Goal: Task Accomplishment & Management: Manage account settings

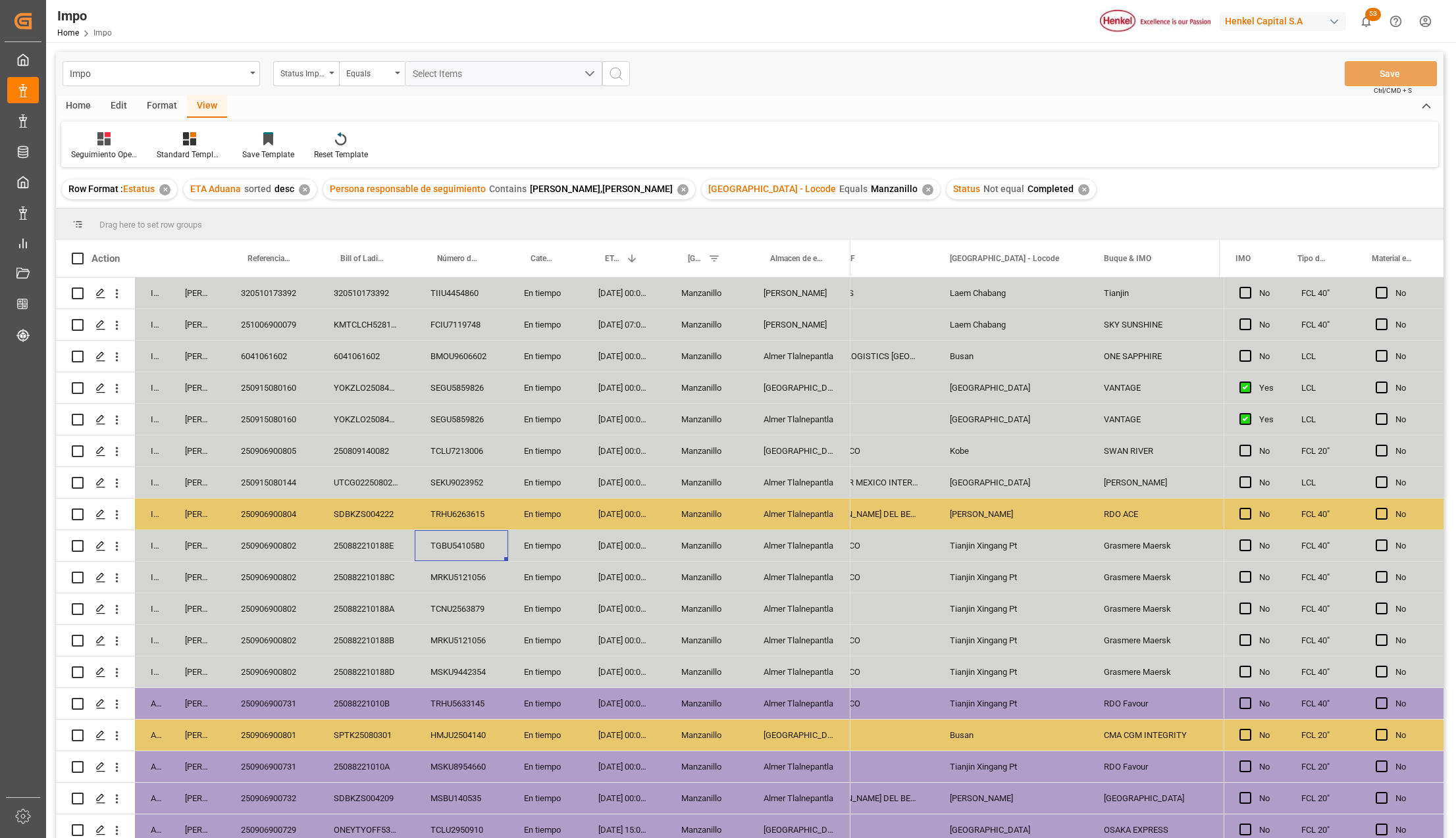
scroll to position [0, 1415]
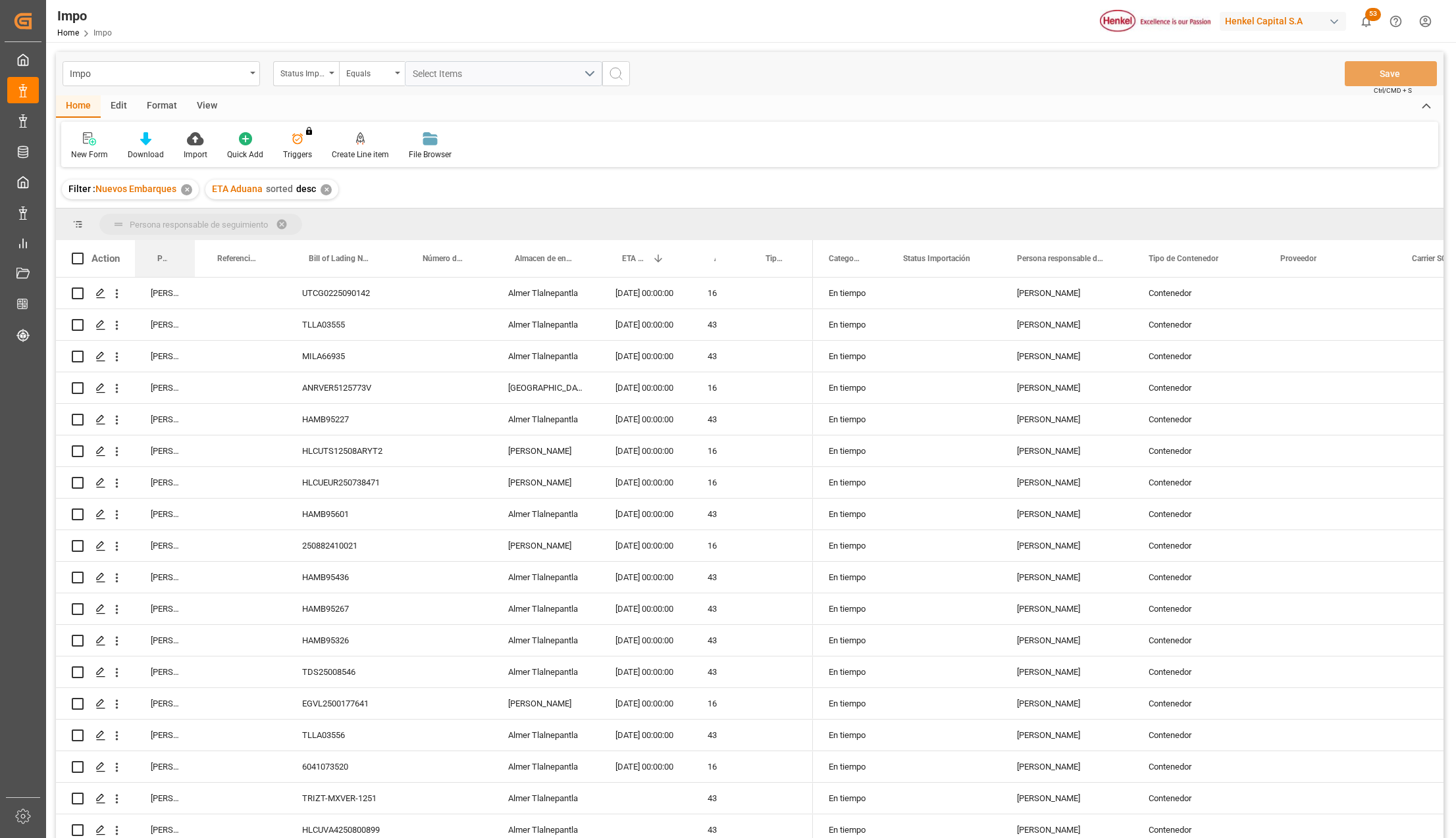
drag, startPoint x: 153, startPoint y: 255, endPoint x: 153, endPoint y: 234, distance: 21.0
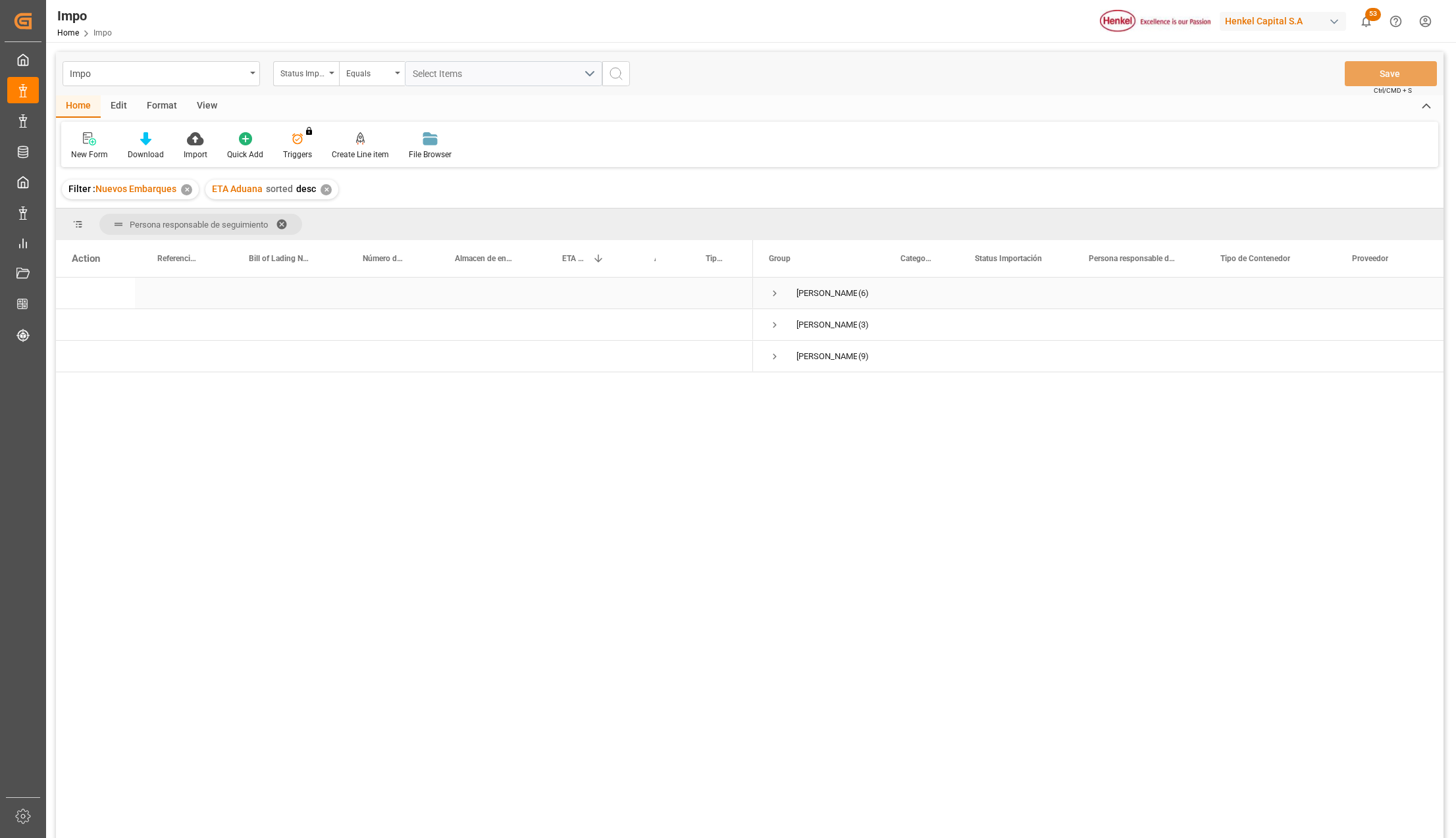
click at [772, 291] on span "Press SPACE to select this row." at bounding box center [775, 293] width 12 height 12
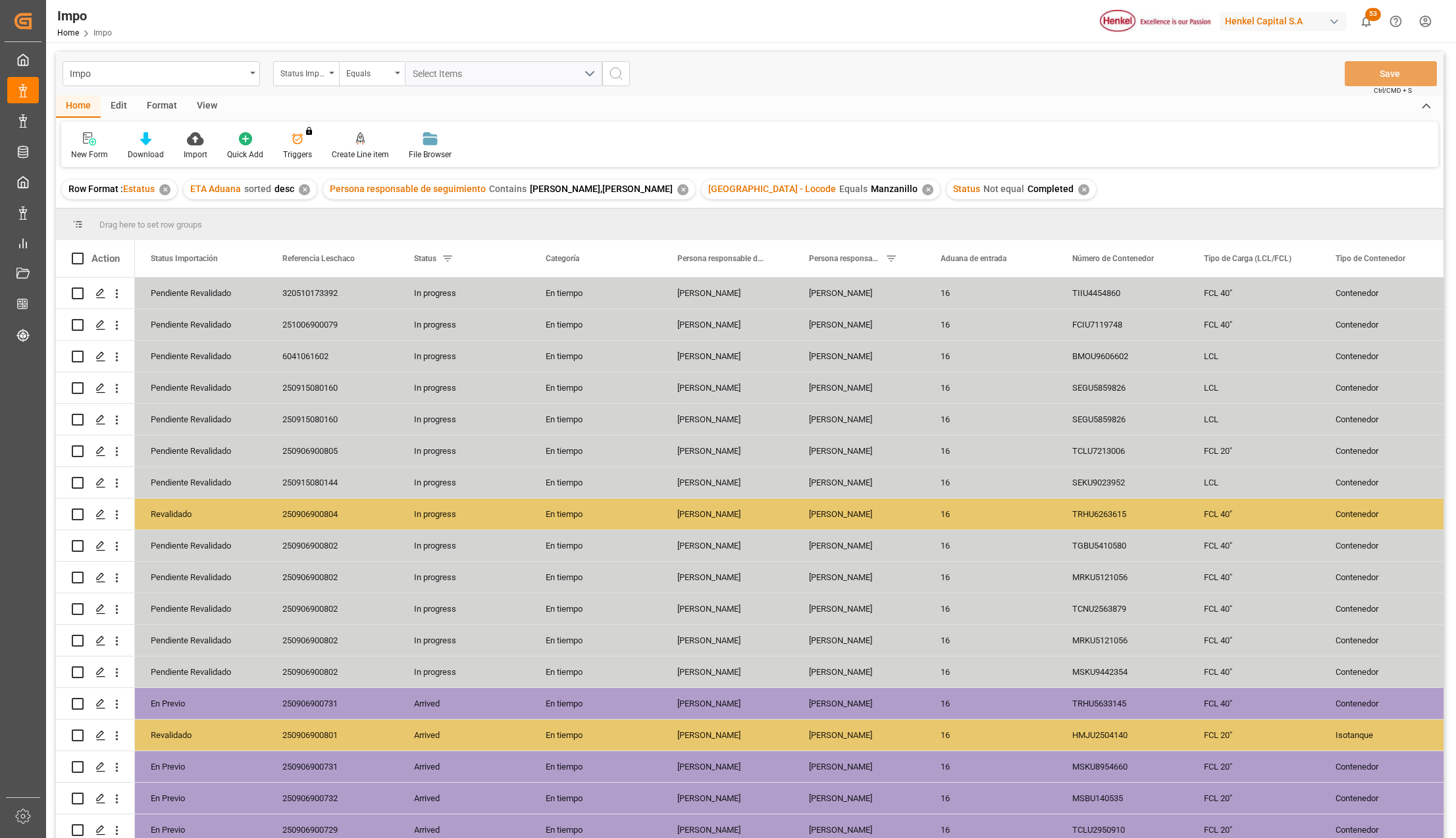
scroll to position [166, 0]
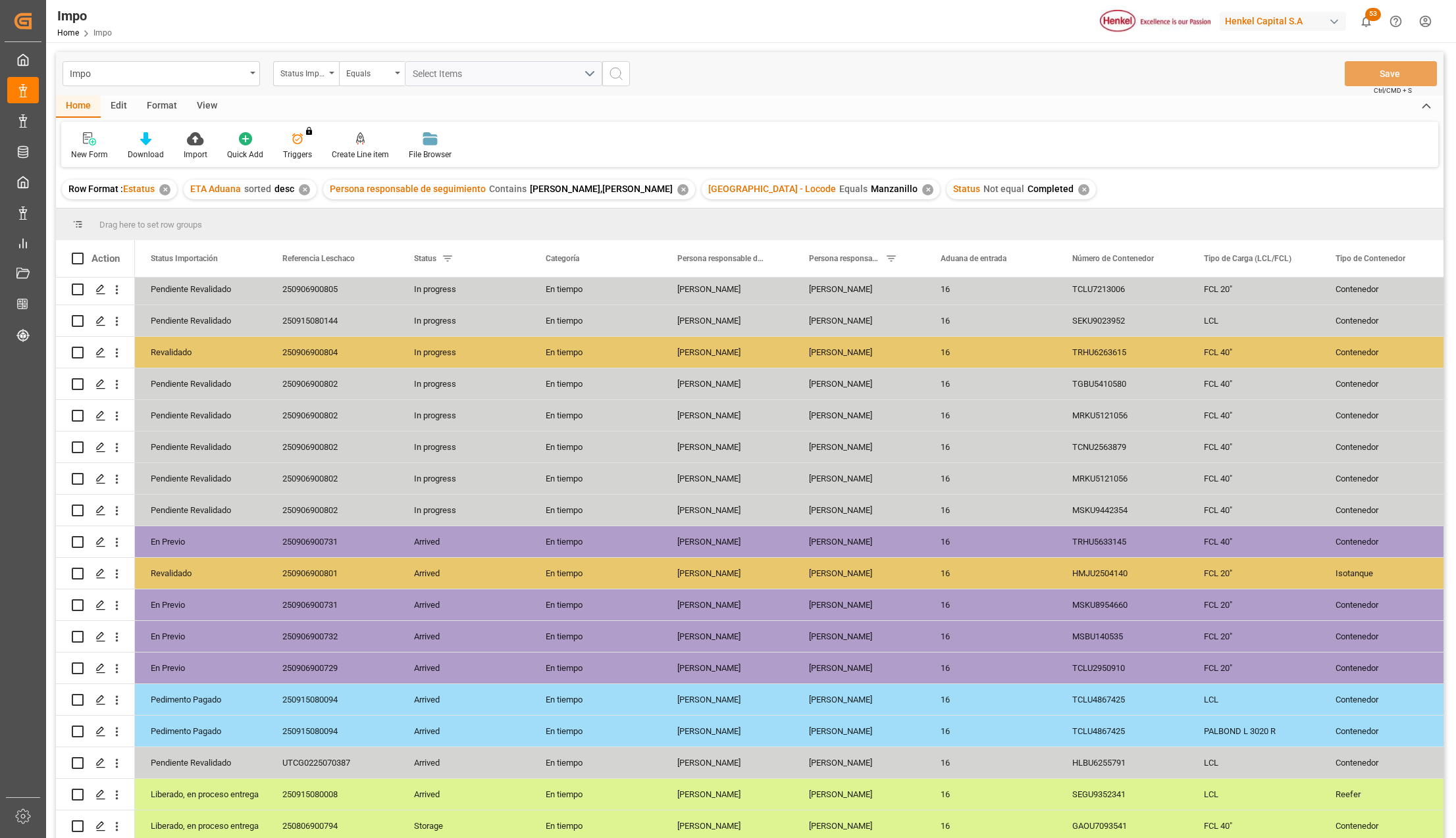
click at [197, 111] on div "View" at bounding box center [207, 107] width 40 height 22
click at [159, 142] on div at bounding box center [150, 138] width 66 height 14
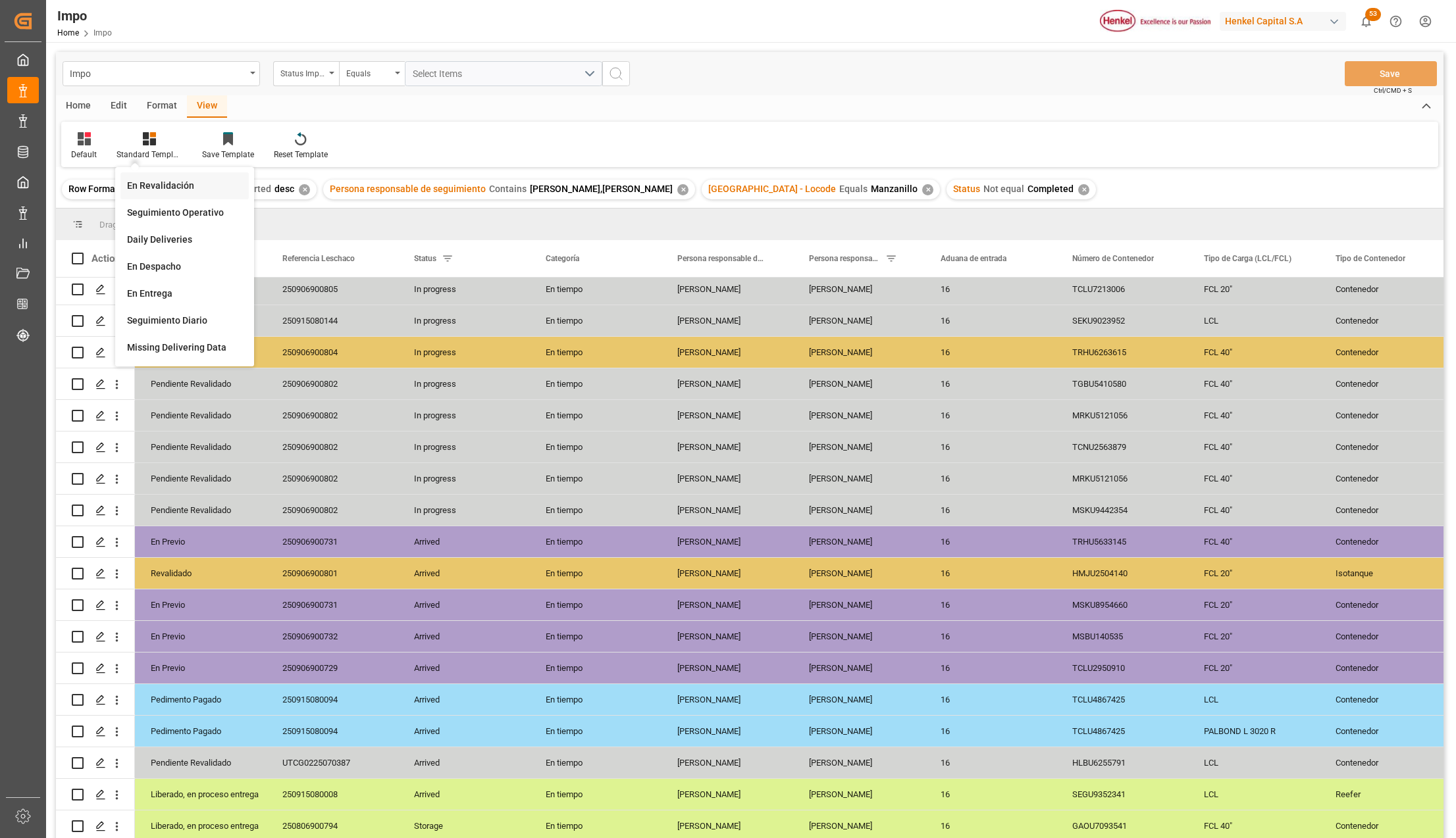
click at [163, 188] on div "En Revalidación" at bounding box center [184, 185] width 115 height 14
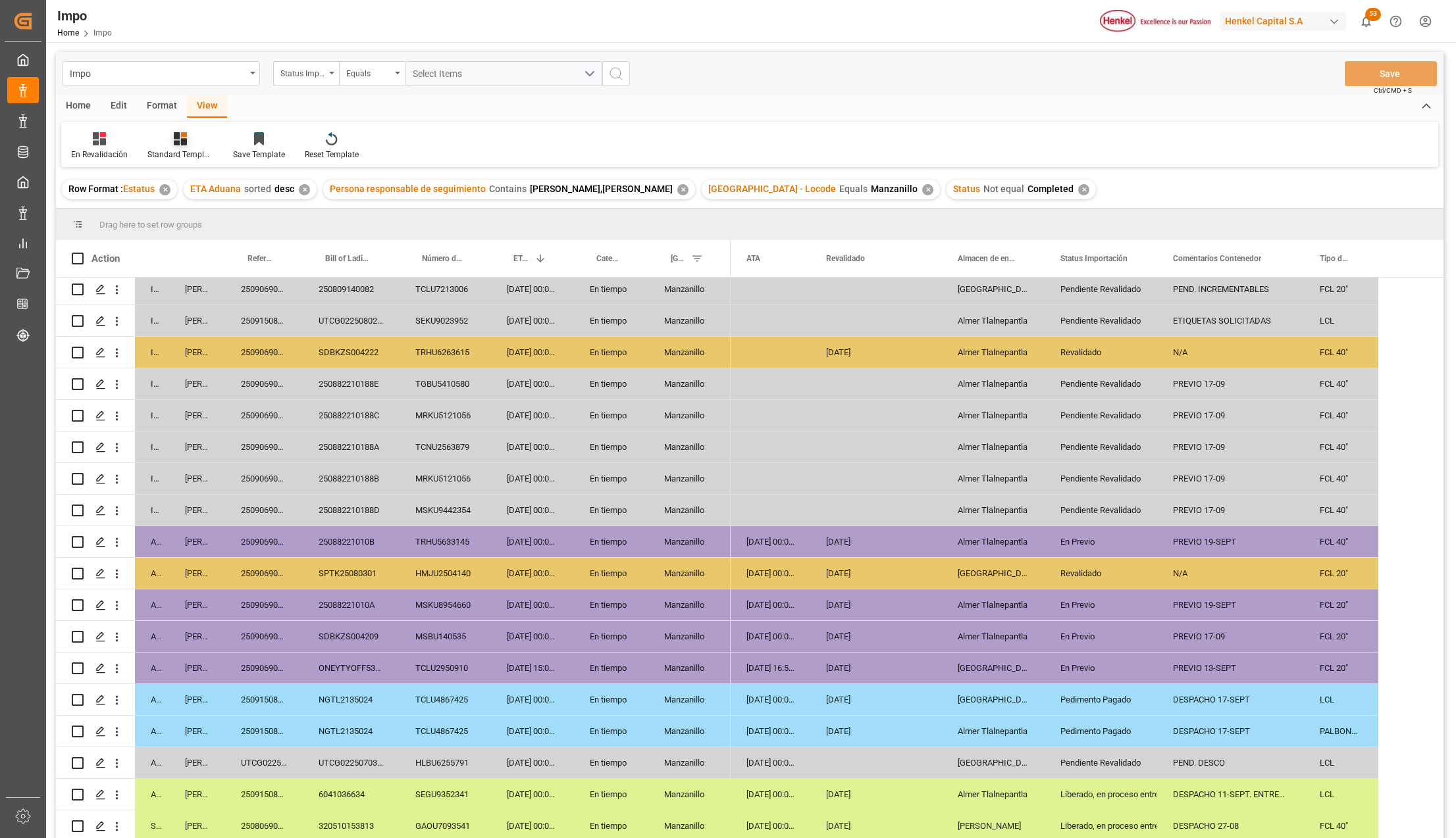
scroll to position [161, 0]
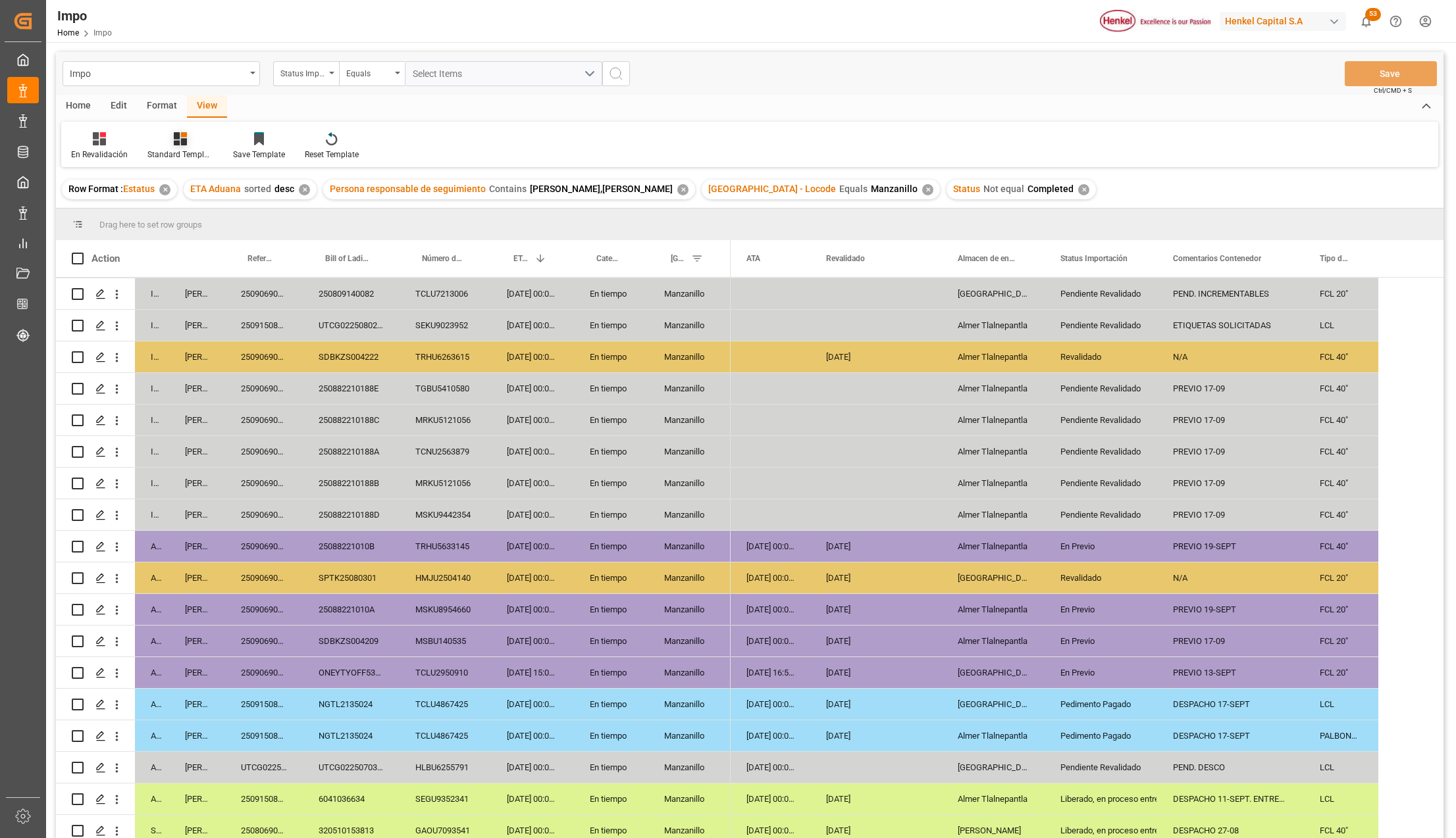
click at [185, 137] on div at bounding box center [181, 138] width 66 height 14
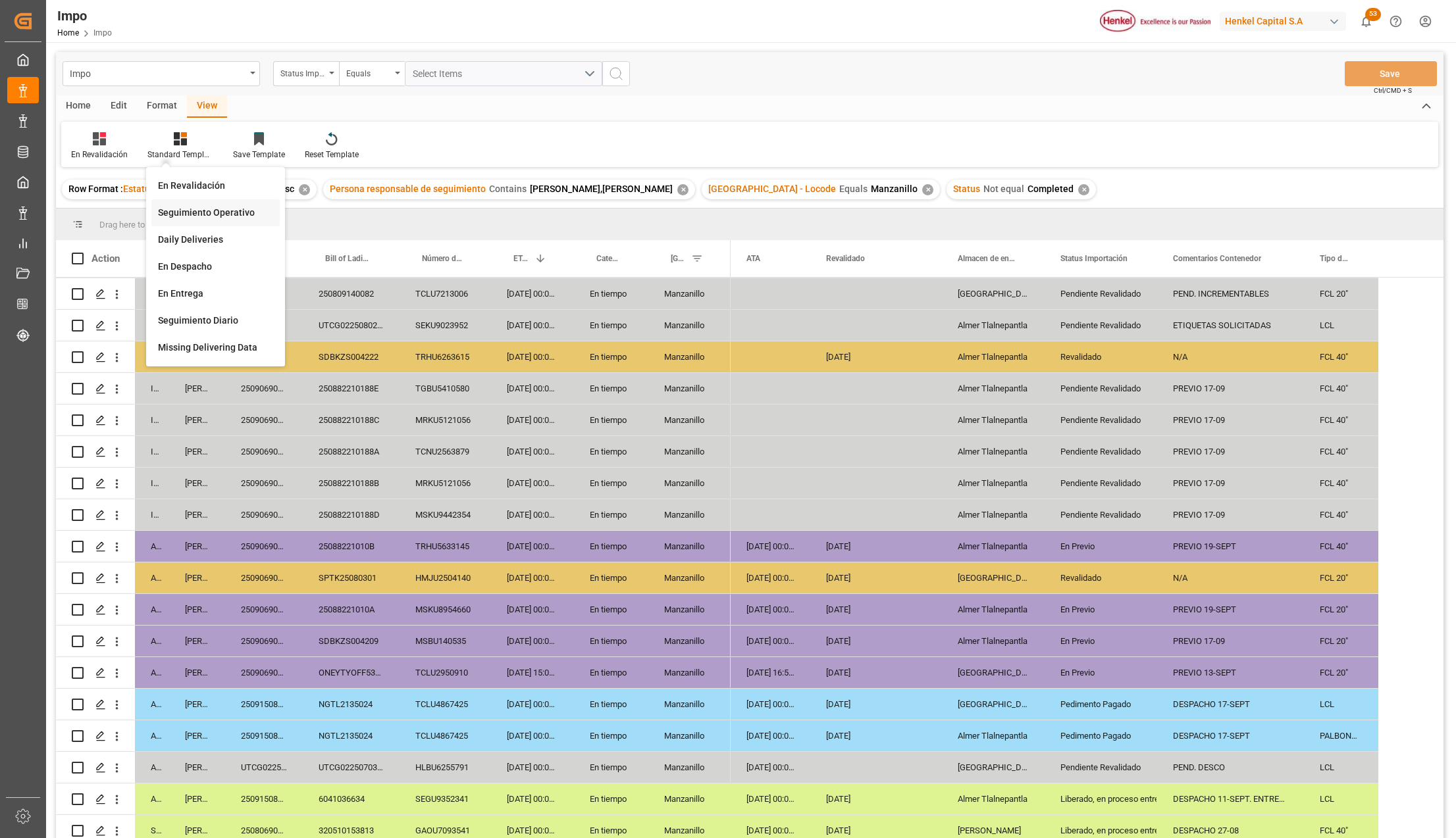
click at [197, 216] on div "Seguimiento Operativo" at bounding box center [215, 212] width 115 height 14
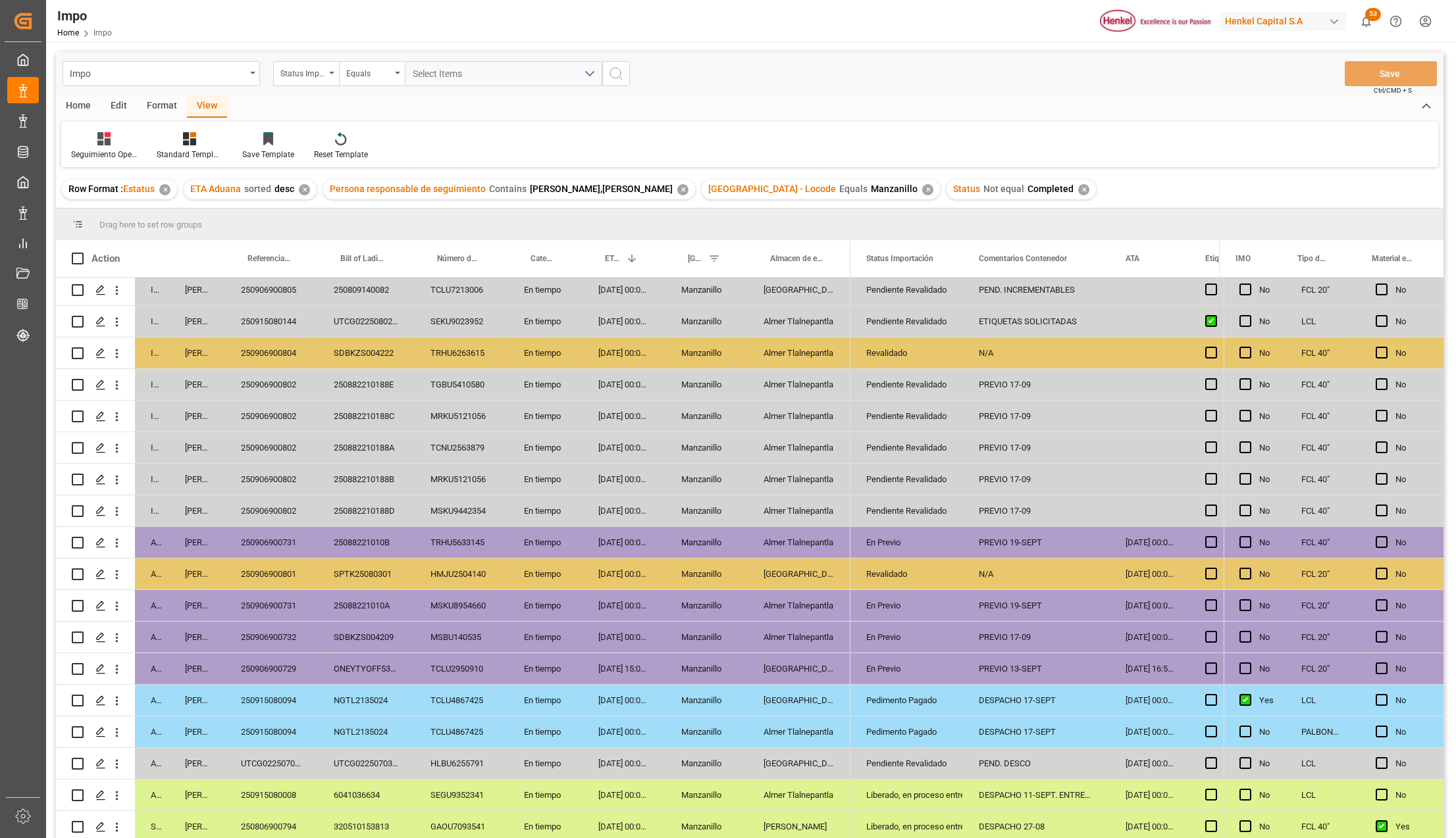
click at [912, 701] on div "Pedimento Pagado" at bounding box center [907, 701] width 81 height 30
click at [938, 704] on icon "open menu" at bounding box center [939, 708] width 16 height 16
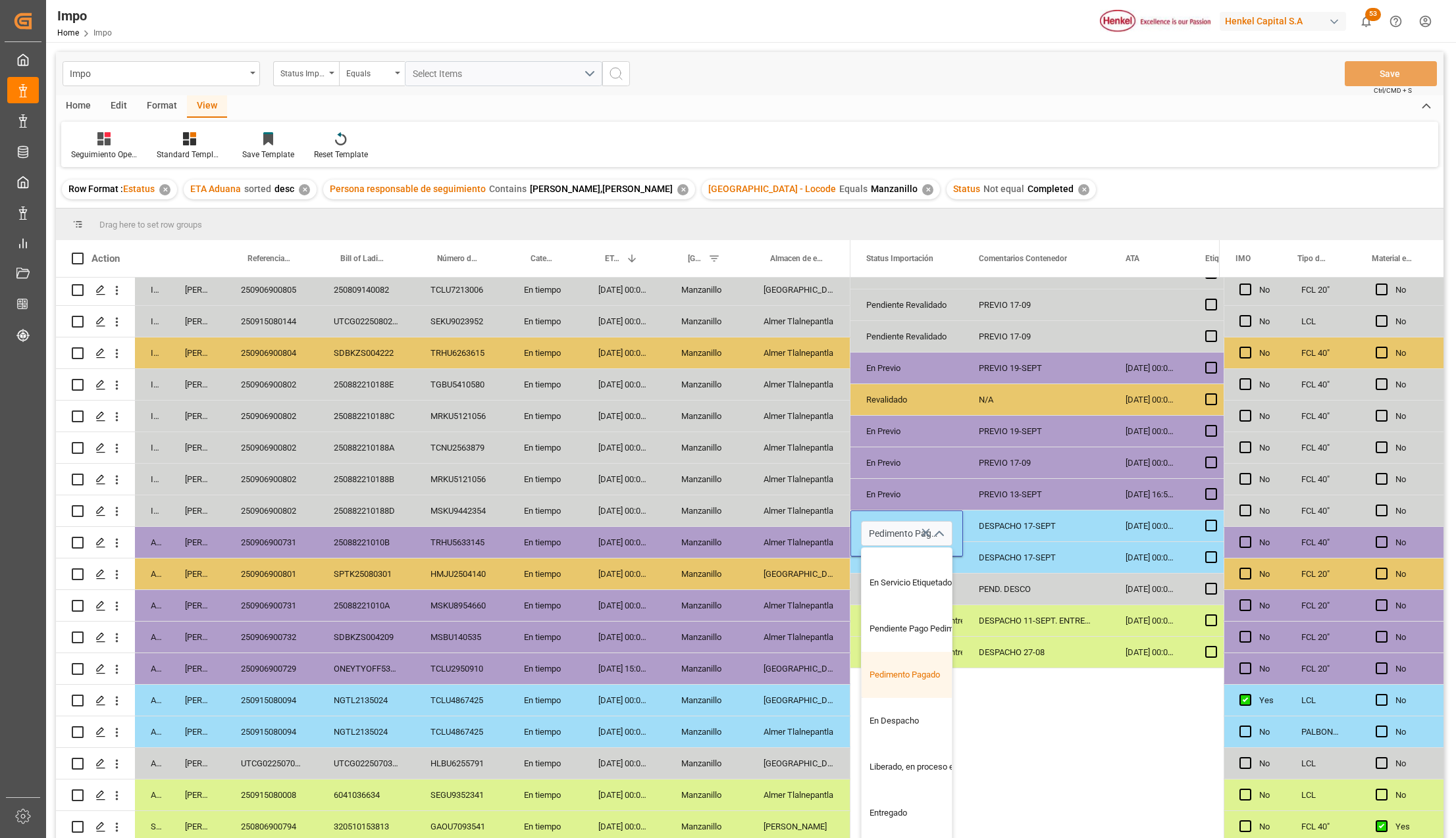
scroll to position [175, 0]
click at [925, 725] on div "En Despacho" at bounding box center [924, 720] width 124 height 46
type input "En Despacho"
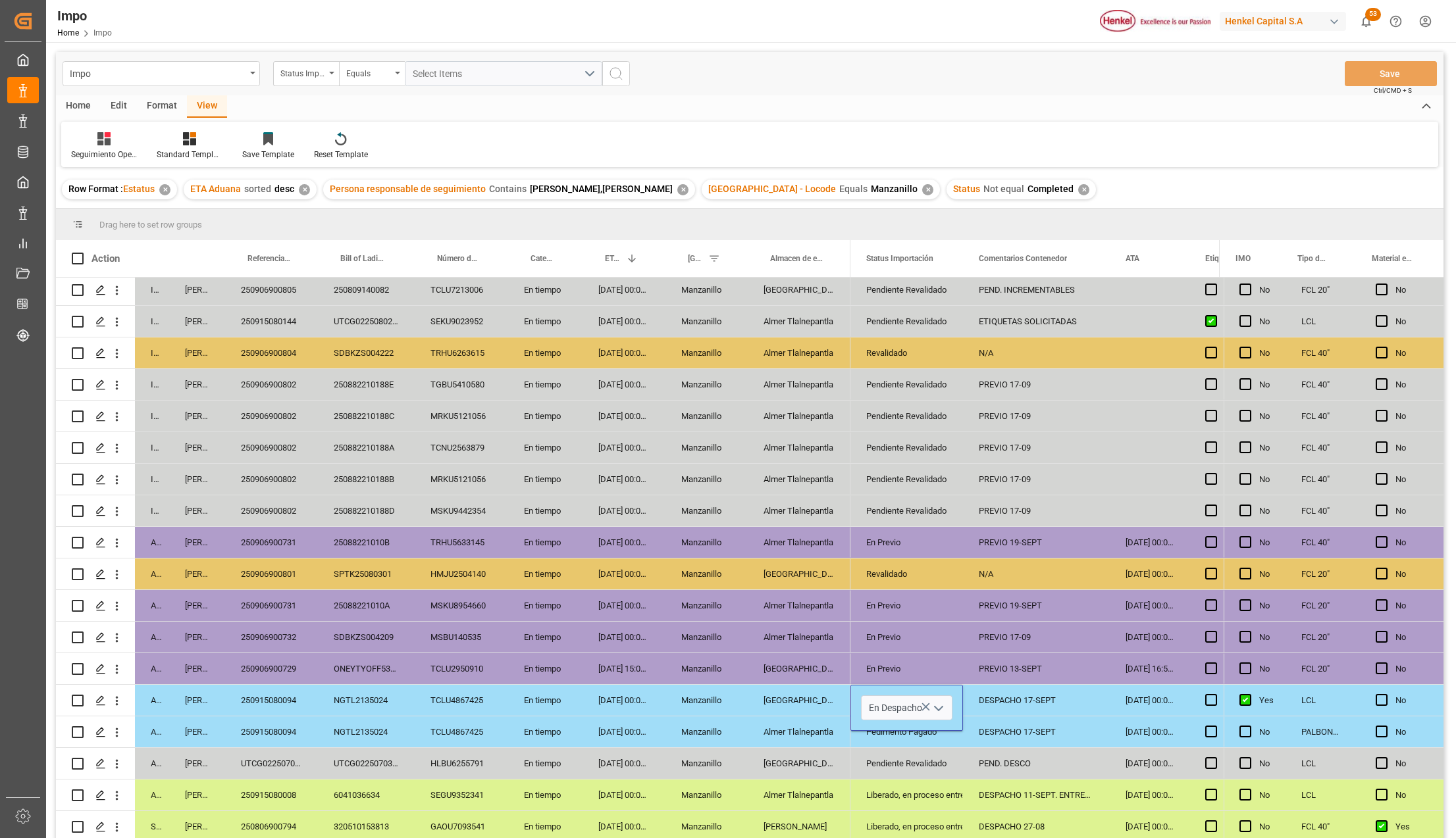
click at [925, 782] on div "Liberado, en proceso entrega" at bounding box center [907, 795] width 81 height 30
click at [891, 707] on div "En Despacho" at bounding box center [907, 701] width 81 height 30
click at [890, 728] on div "Pedimento Pagado" at bounding box center [907, 732] width 81 height 30
click at [986, 730] on div "DESPACHO 17-SEPT" at bounding box center [1036, 731] width 147 height 31
click at [999, 701] on div "DESPACHO 17-SEPT" at bounding box center [1036, 700] width 147 height 31
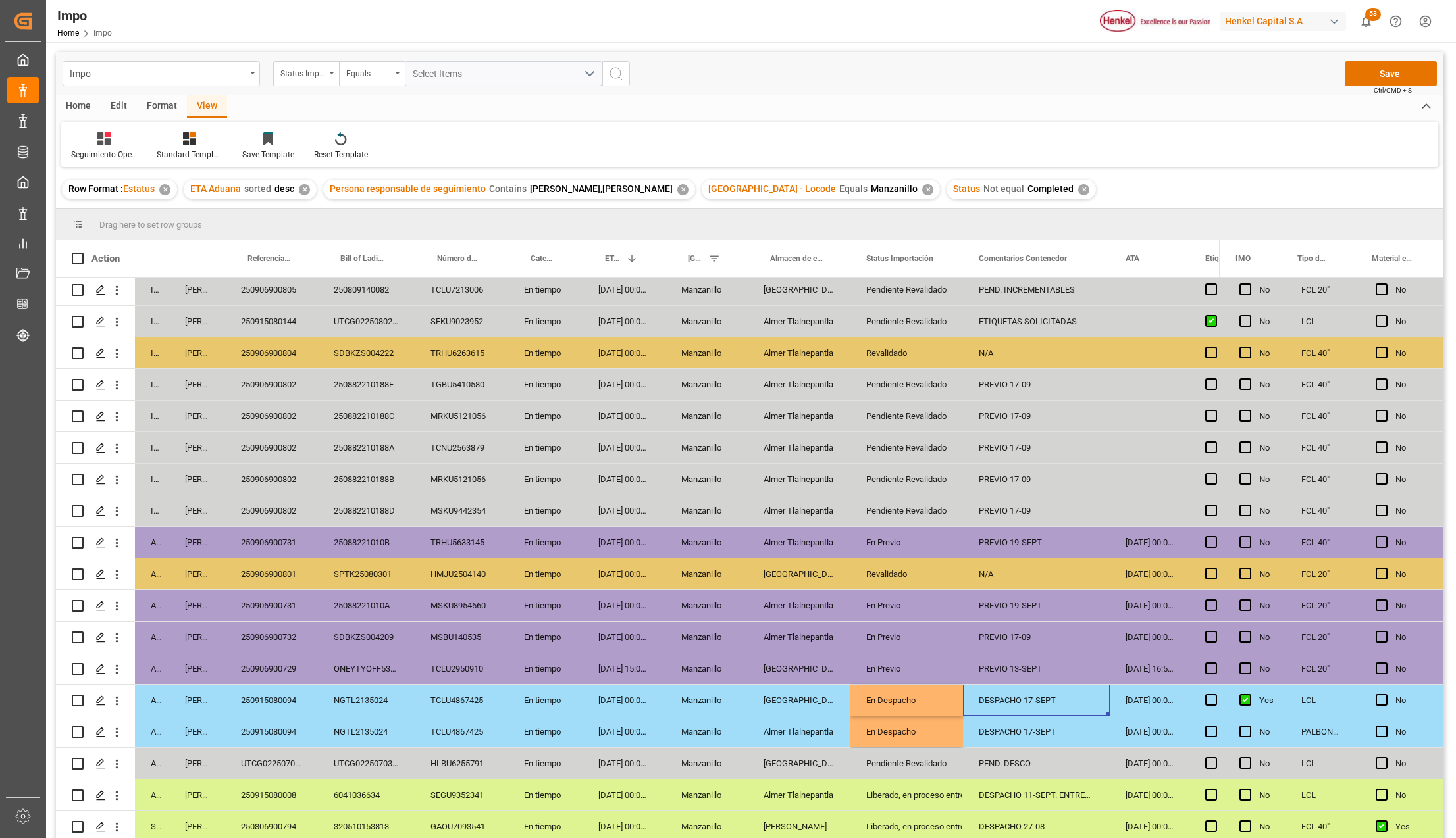
click at [1316, 730] on div "PALBOND L 3020 R" at bounding box center [1323, 731] width 75 height 31
click at [1316, 702] on div "LCL" at bounding box center [1323, 700] width 75 height 31
click at [1315, 727] on div "PALBOND L 3020 R" at bounding box center [1323, 731] width 75 height 31
click at [1322, 769] on div "LCL" at bounding box center [1323, 763] width 75 height 31
click at [1390, 74] on button "Save" at bounding box center [1390, 73] width 93 height 25
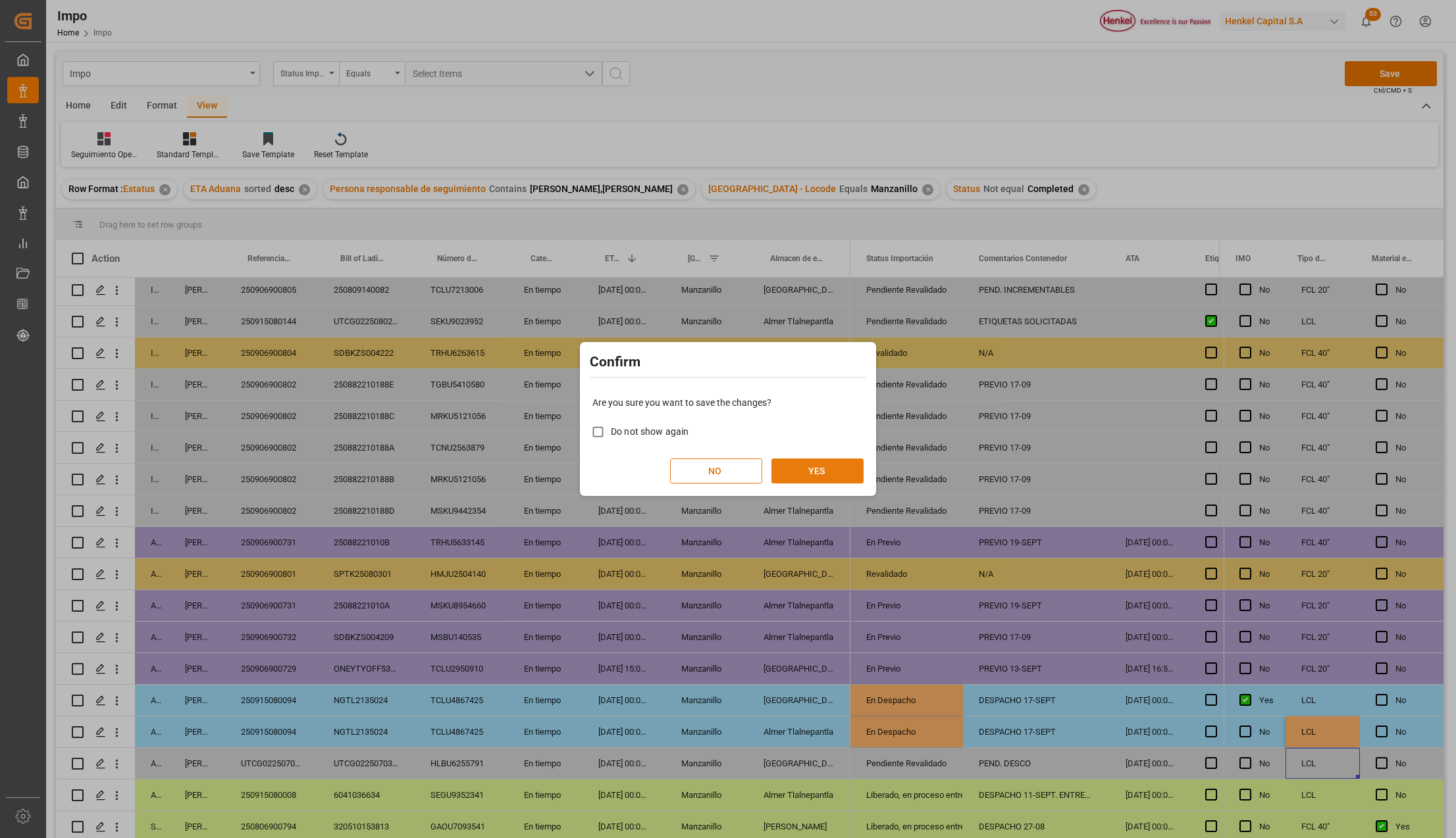
click at [807, 465] on button "YES" at bounding box center [818, 470] width 93 height 25
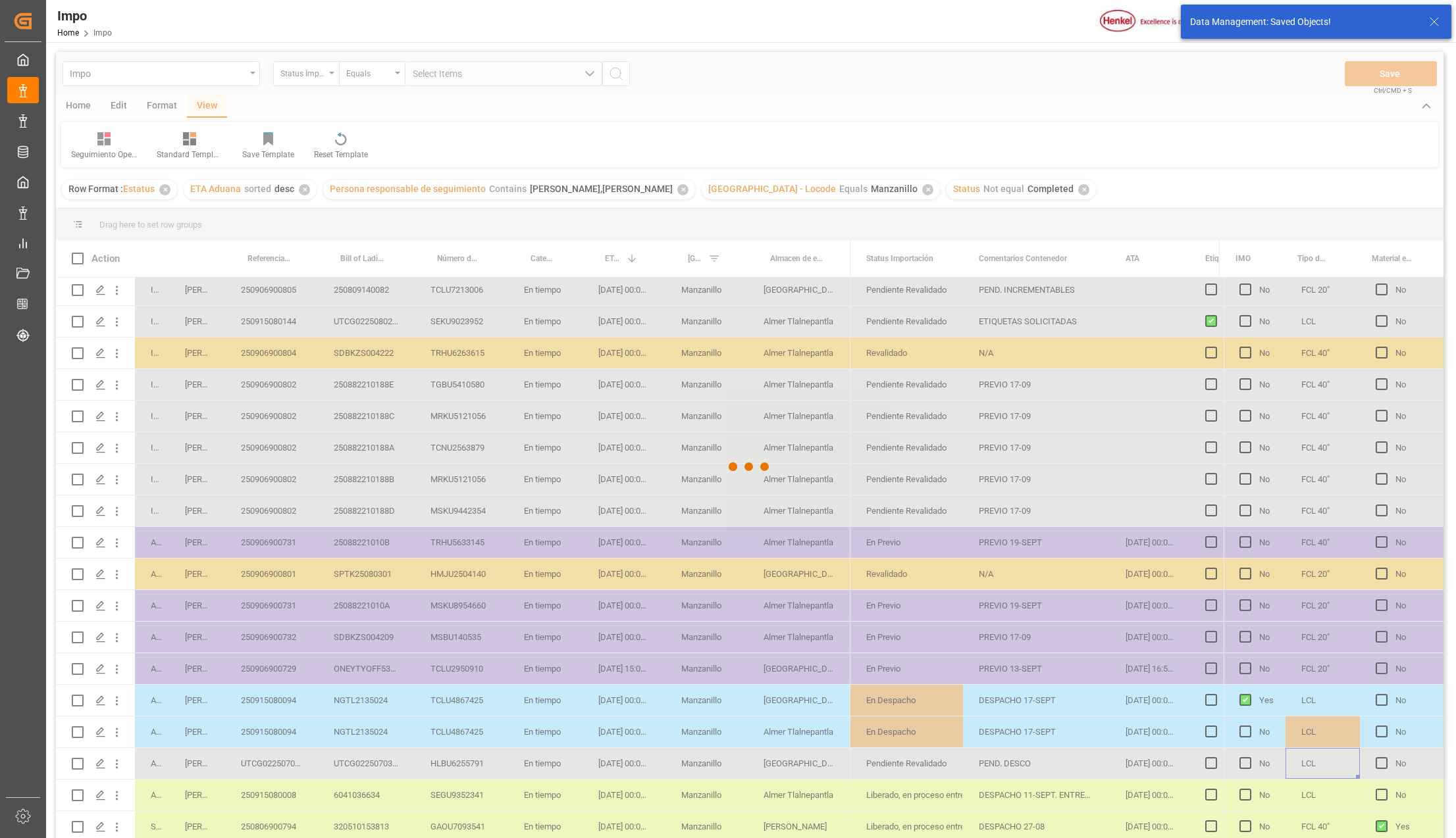
click at [1116, 712] on div at bounding box center [750, 468] width 1388 height 831
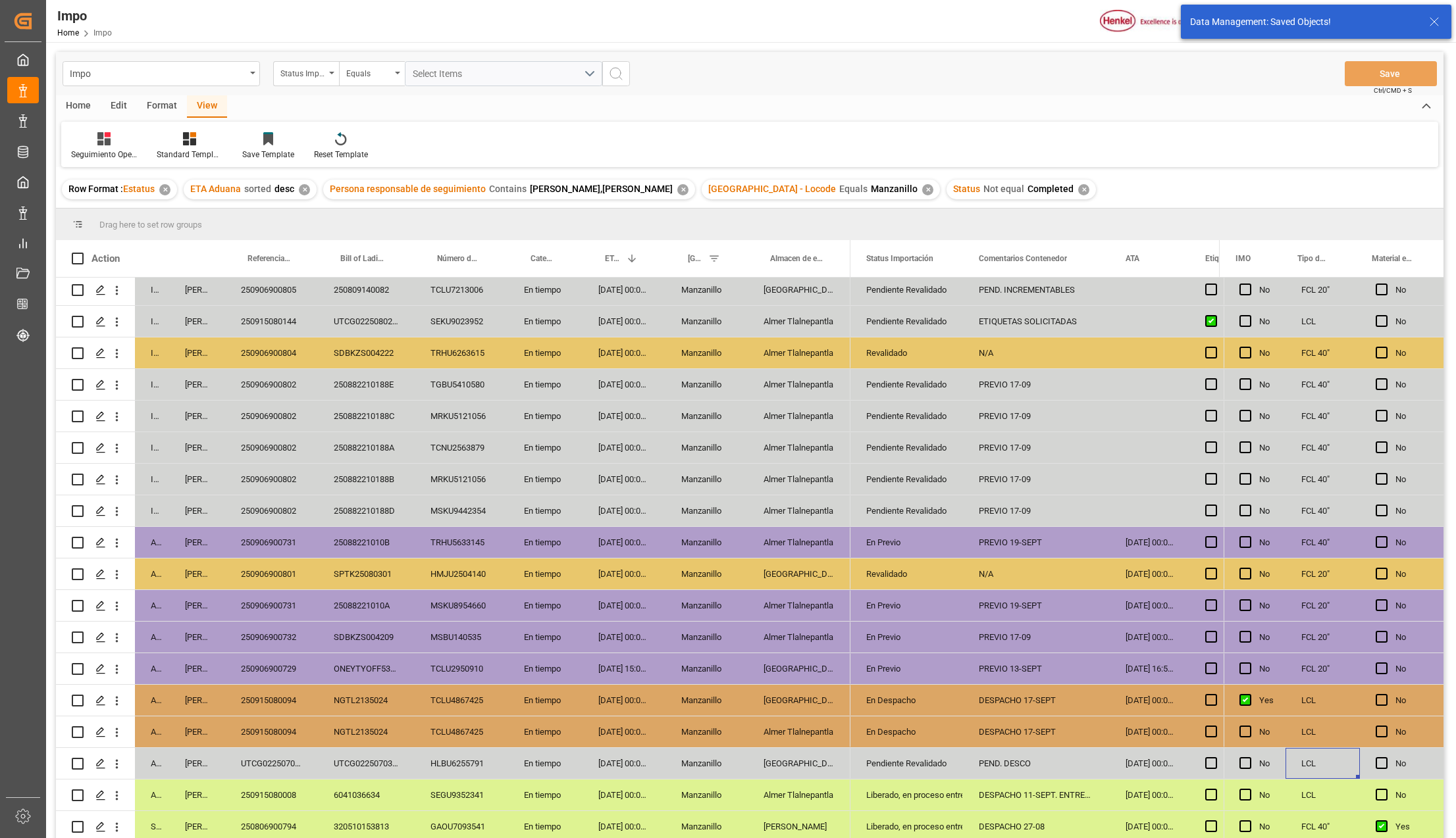
click at [1058, 709] on div "DESPACHO 17-SEPT" at bounding box center [1036, 700] width 147 height 31
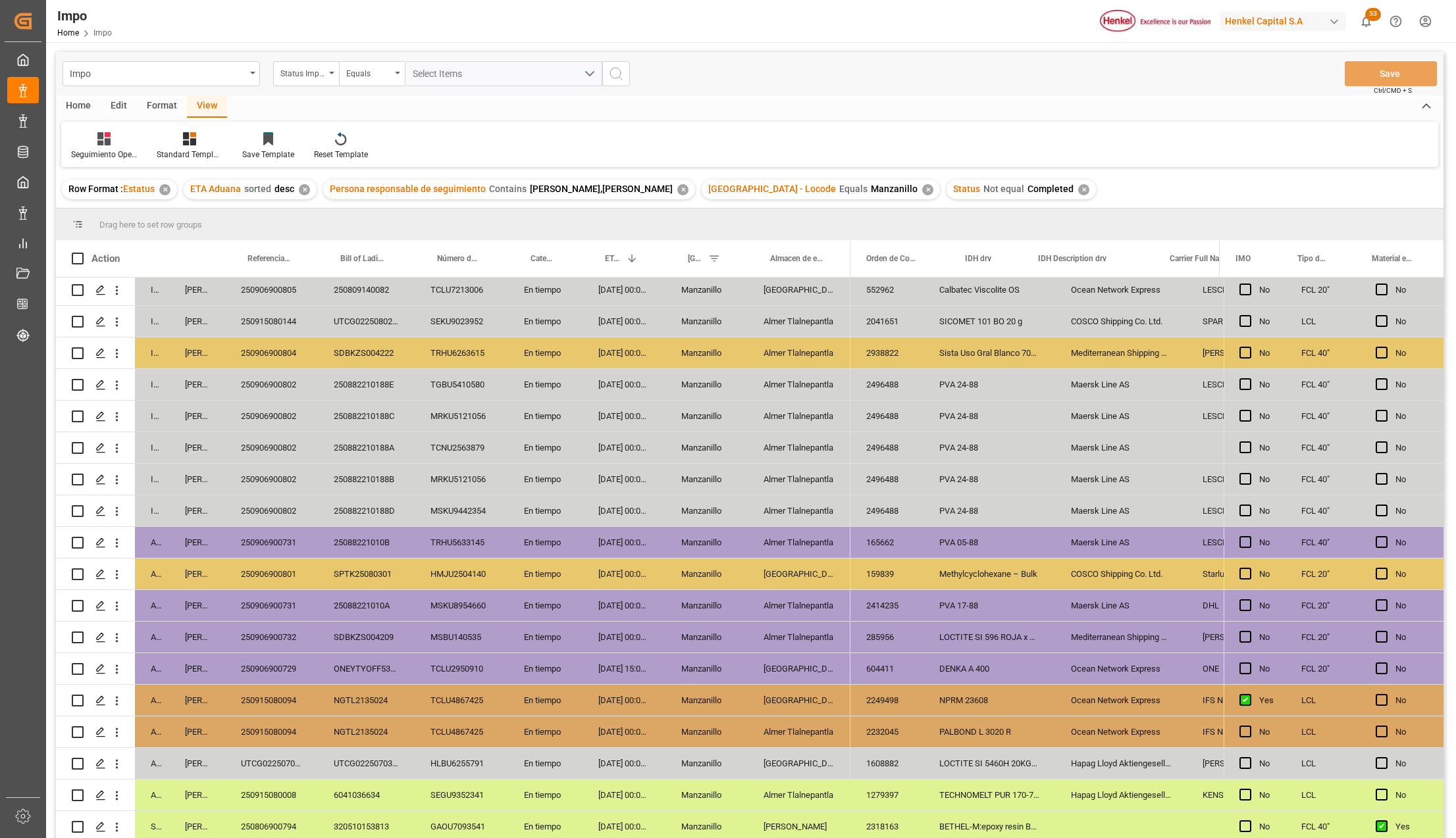
scroll to position [0, 667]
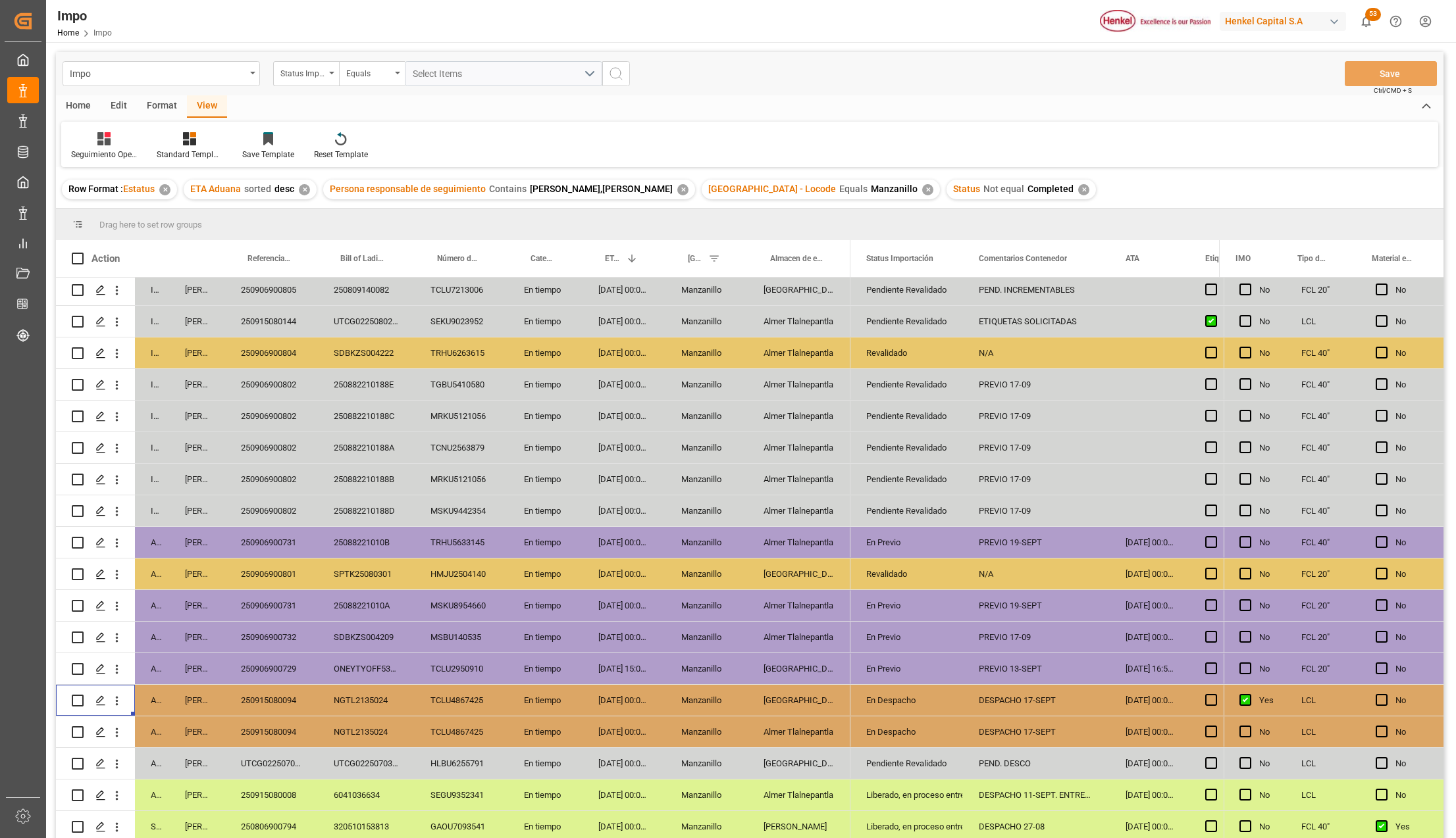
click at [1054, 708] on div "DESPACHO 17-SEPT" at bounding box center [1036, 700] width 147 height 31
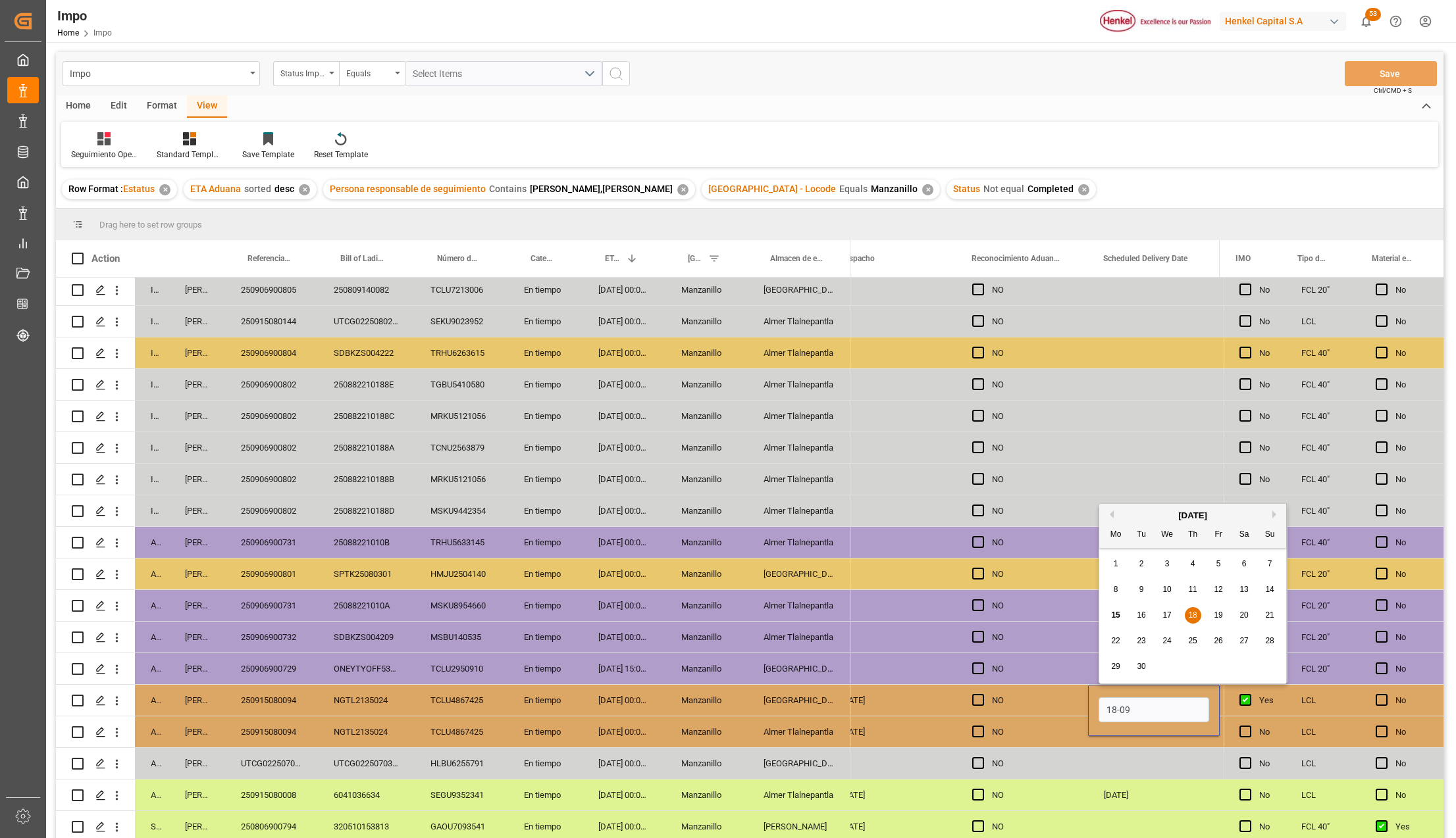
type input "18-09-2025"
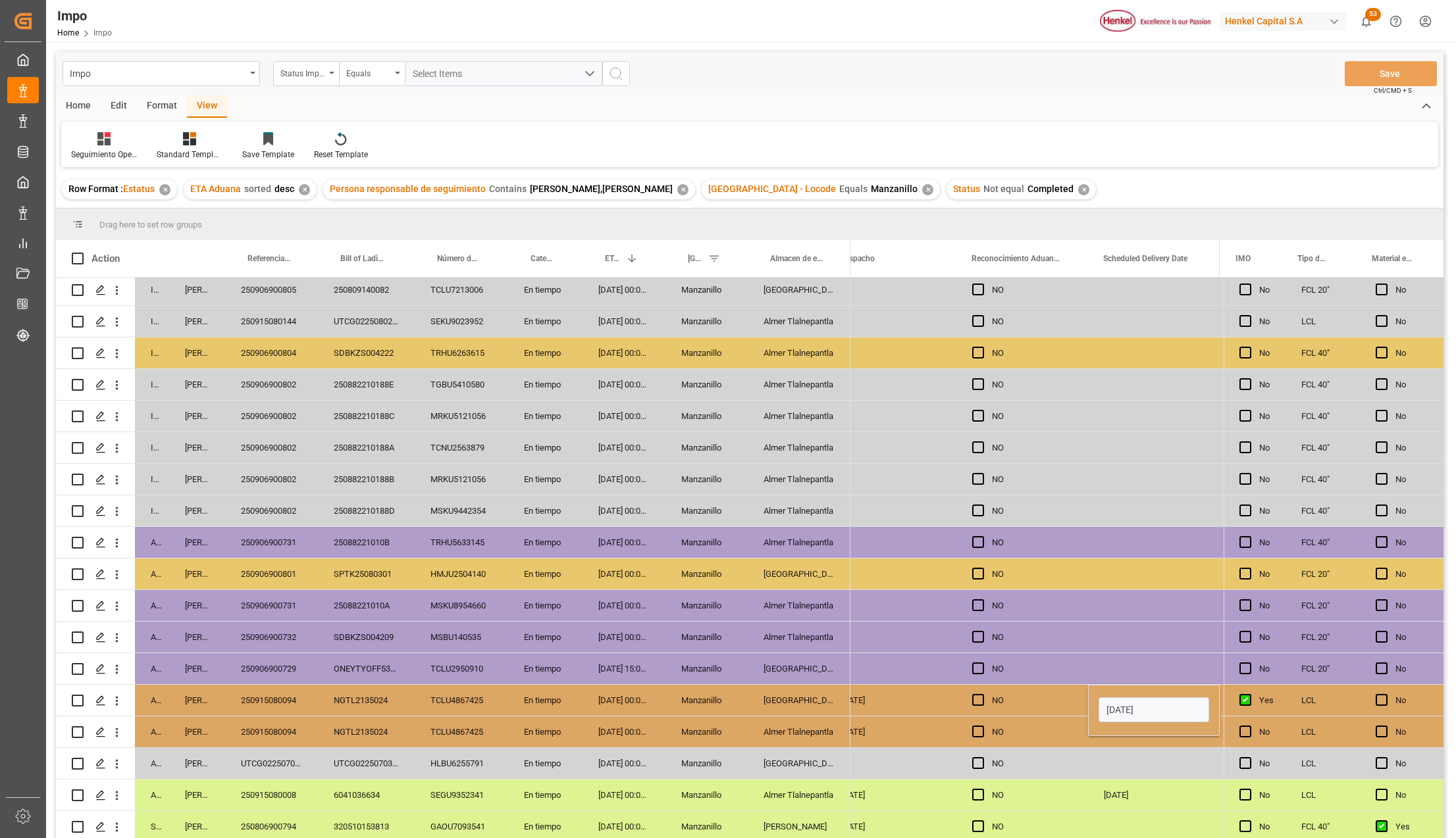
click at [1055, 717] on div "NO" at bounding box center [1032, 732] width 80 height 30
click at [1129, 719] on div "Press SPACE to select this row." at bounding box center [1154, 731] width 132 height 31
click at [1131, 722] on div "Press SPACE to select this row." at bounding box center [1154, 731] width 132 height 31
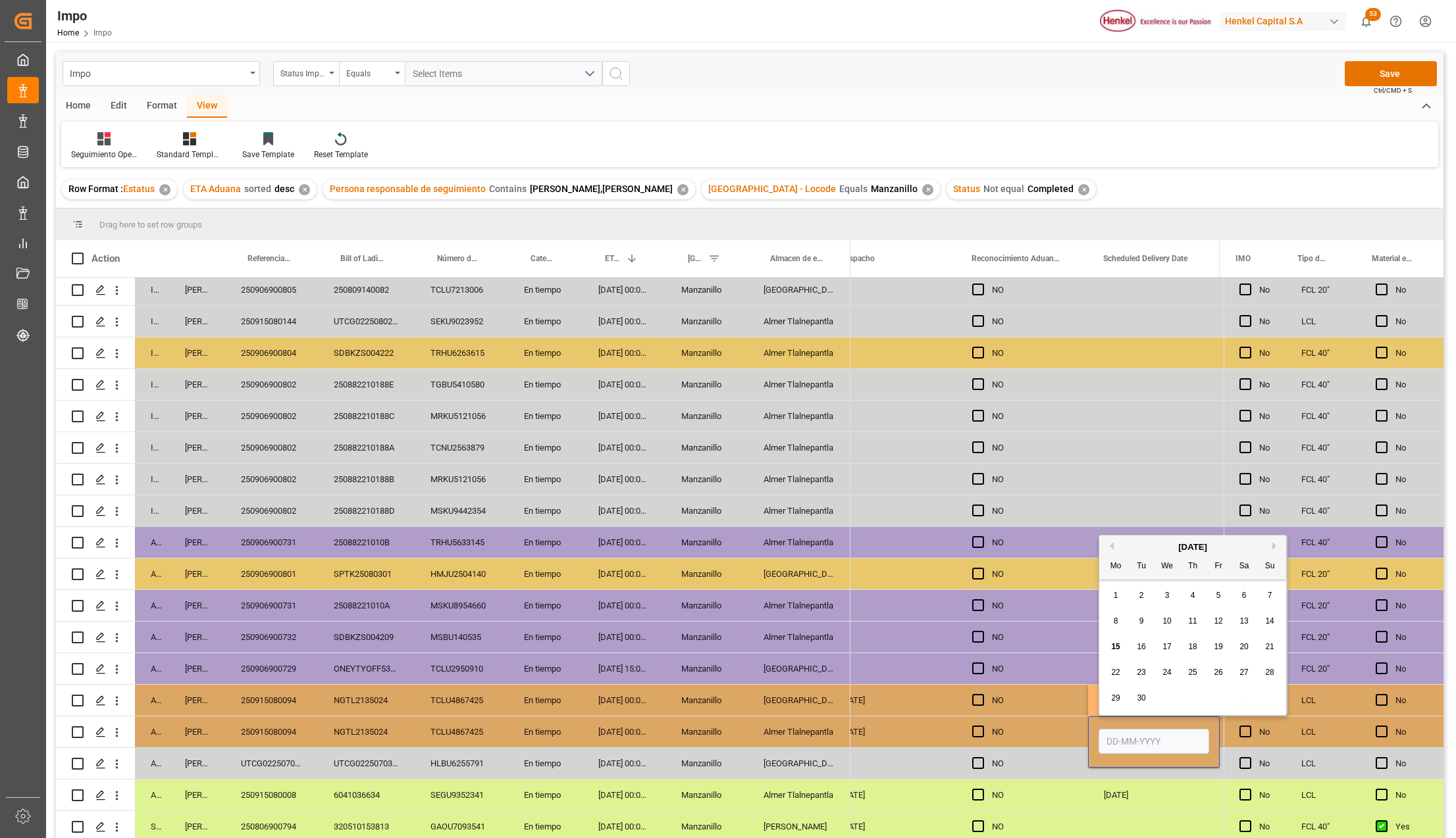
click at [1126, 734] on input "Press SPACE to select this row." at bounding box center [1154, 742] width 110 height 25
type input "22-09-2025"
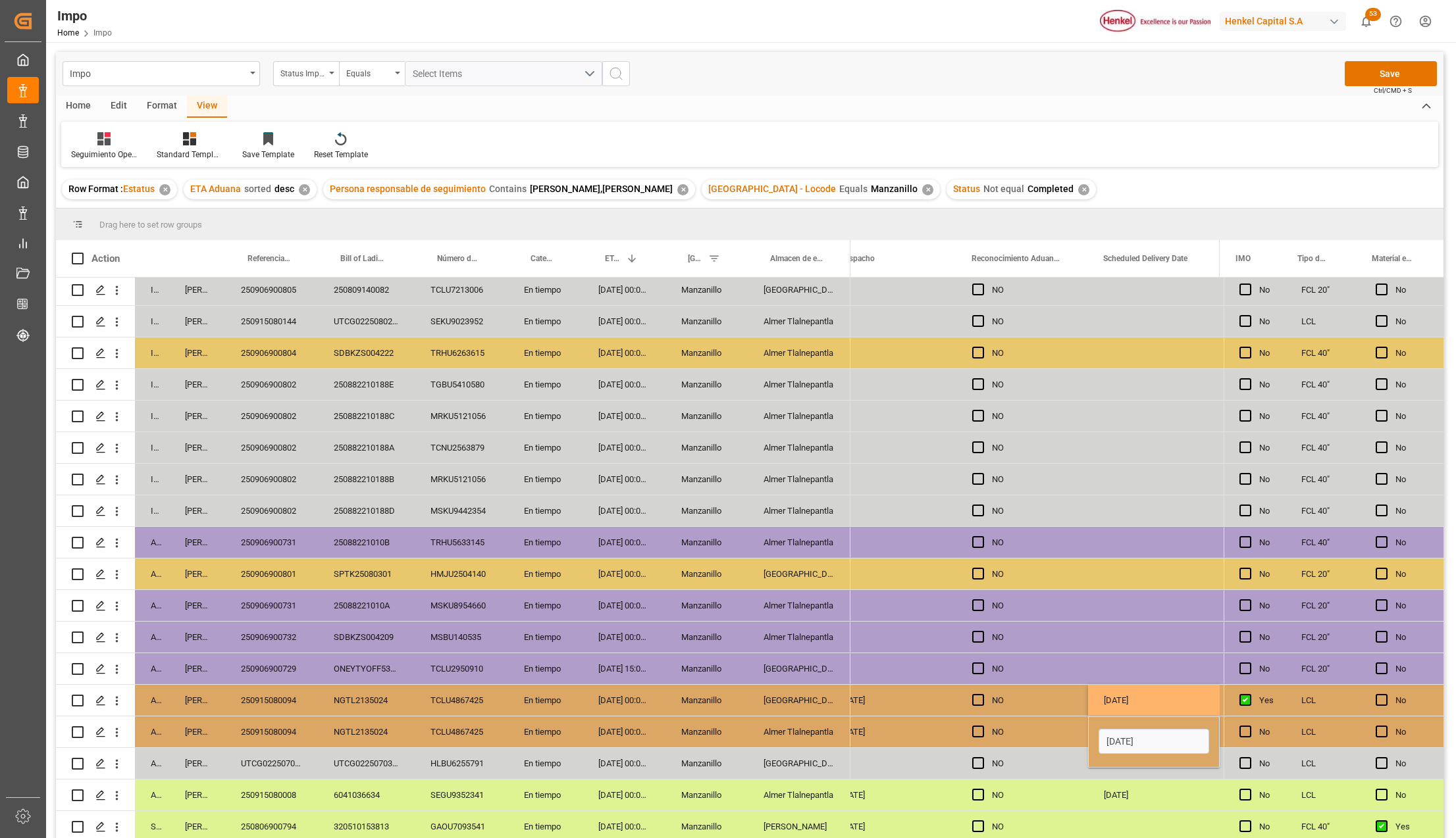
click at [999, 803] on div "NO" at bounding box center [1032, 795] width 80 height 30
click at [1376, 82] on button "Save" at bounding box center [1390, 73] width 93 height 25
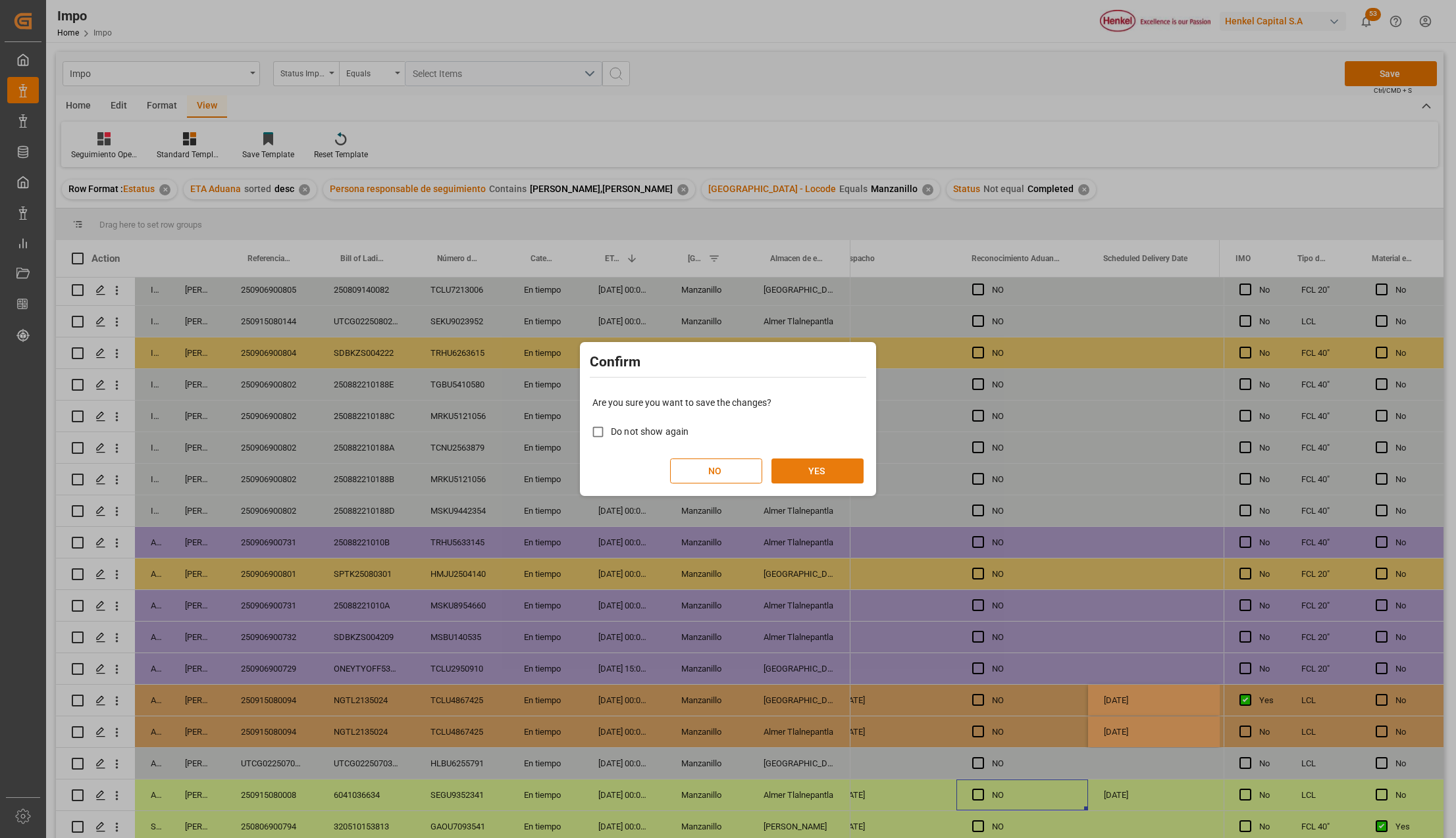
click at [802, 469] on button "YES" at bounding box center [818, 470] width 93 height 25
